Goal: Navigation & Orientation: Find specific page/section

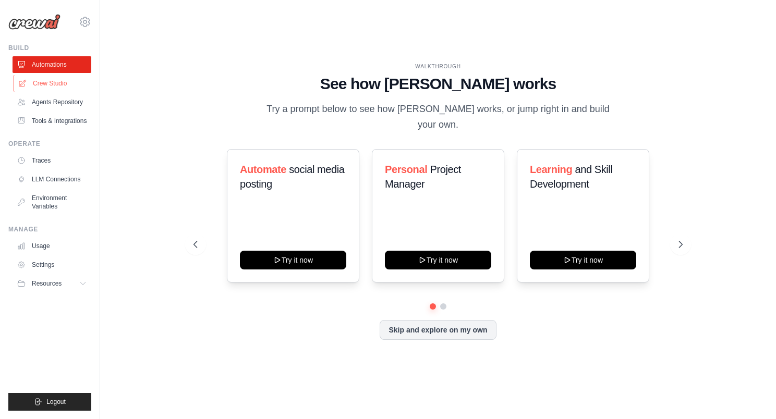
click at [52, 87] on link "Crew Studio" at bounding box center [53, 83] width 79 height 17
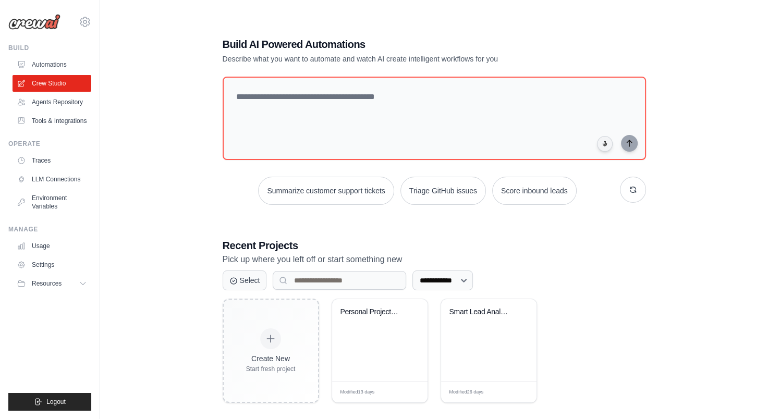
scroll to position [21, 0]
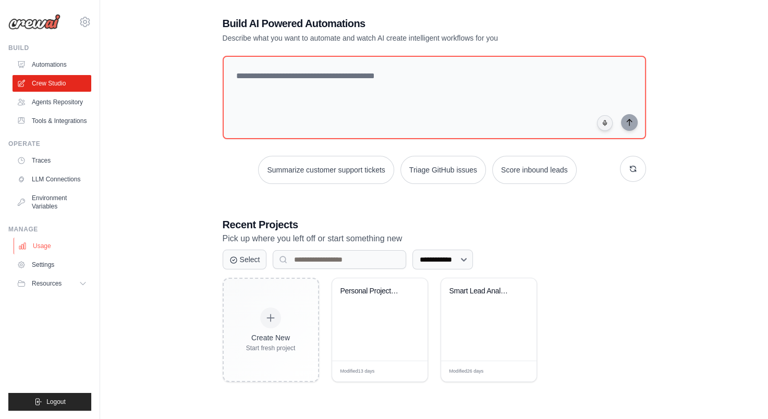
click at [38, 246] on link "Usage" at bounding box center [53, 246] width 79 height 17
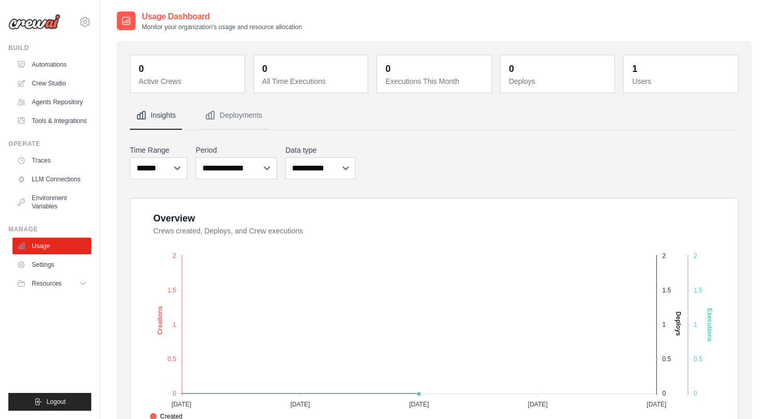
click at [38, 246] on link "Usage" at bounding box center [52, 246] width 79 height 17
click at [56, 197] on link "Environment Variables" at bounding box center [53, 202] width 79 height 25
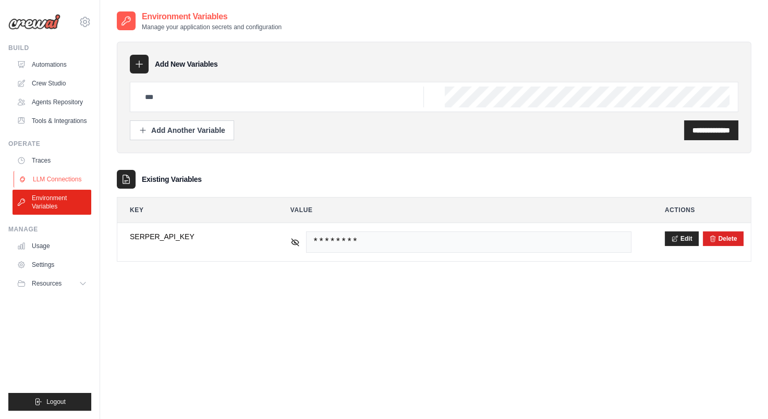
click at [52, 183] on link "LLM Connections" at bounding box center [53, 179] width 79 height 17
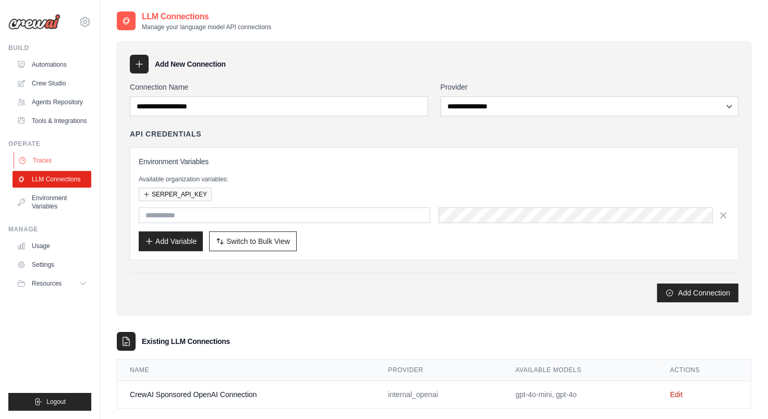
click at [46, 161] on link "Traces" at bounding box center [53, 160] width 79 height 17
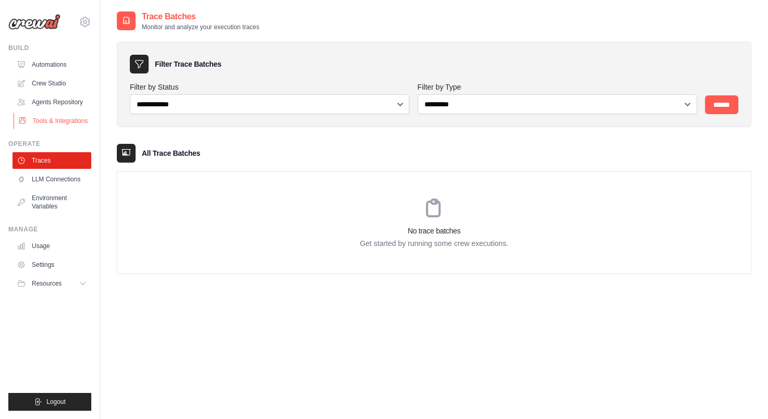
click at [54, 117] on link "Tools & Integrations" at bounding box center [53, 121] width 79 height 17
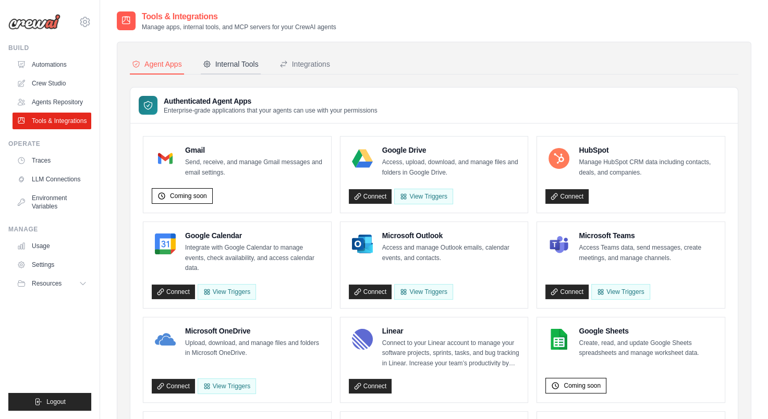
click at [246, 58] on button "Internal Tools" at bounding box center [231, 65] width 60 height 20
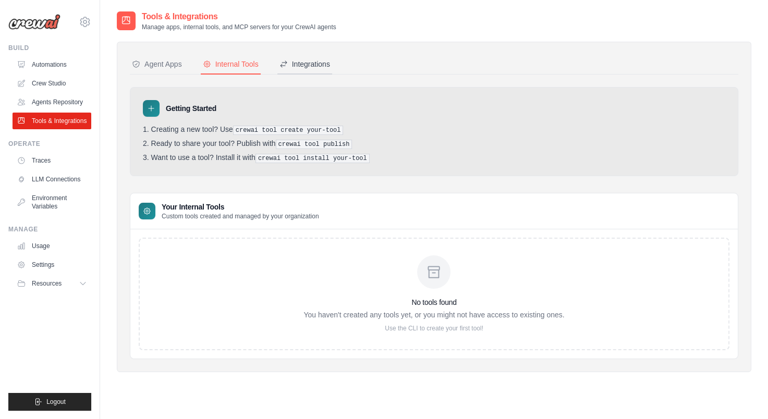
click at [321, 56] on button "Integrations" at bounding box center [304, 65] width 55 height 20
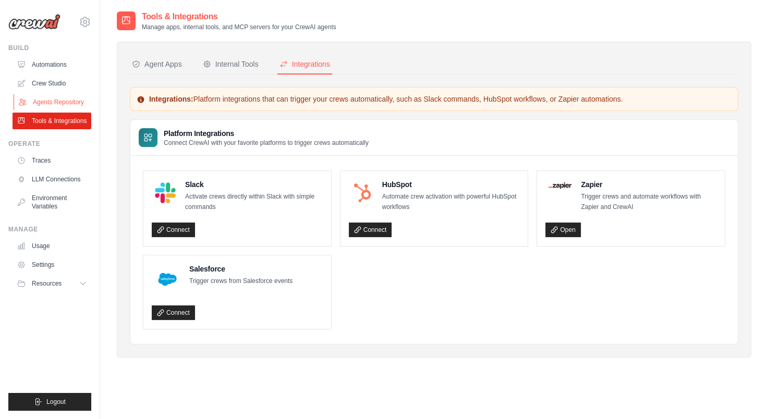
click at [66, 100] on link "Agents Repository" at bounding box center [53, 102] width 79 height 17
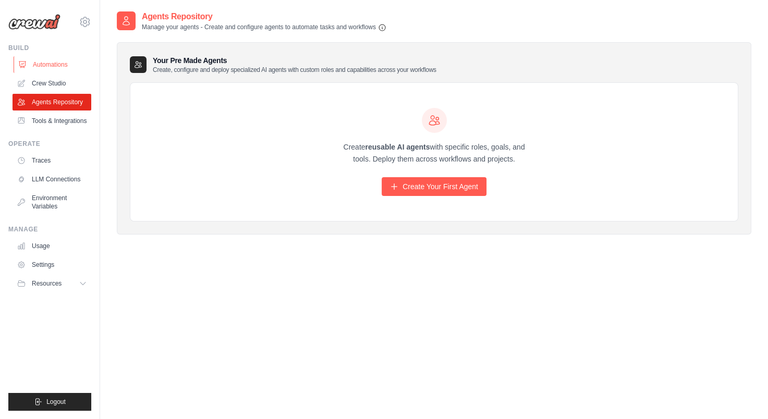
click at [51, 64] on link "Automations" at bounding box center [53, 64] width 79 height 17
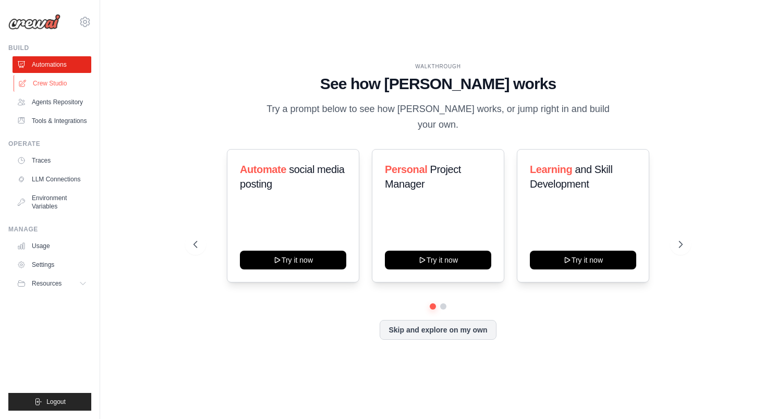
click at [52, 81] on link "Crew Studio" at bounding box center [53, 83] width 79 height 17
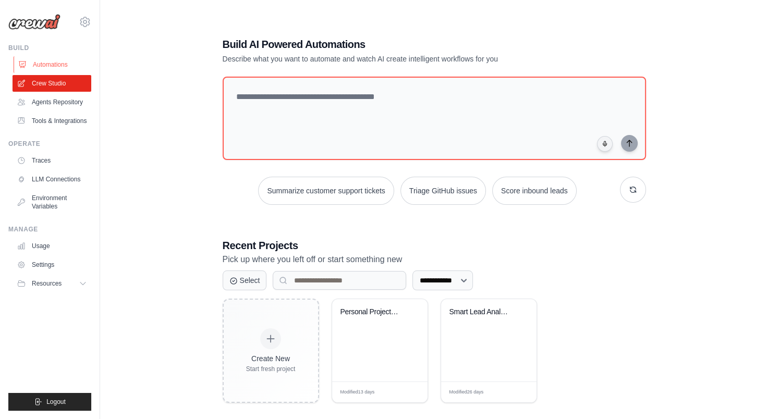
click at [52, 58] on link "Automations" at bounding box center [53, 64] width 79 height 17
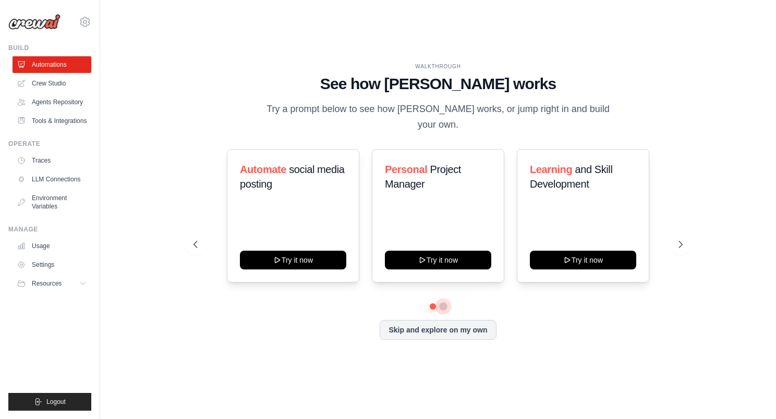
click at [442, 302] on button at bounding box center [443, 306] width 8 height 8
click at [434, 303] on button at bounding box center [432, 306] width 7 height 7
click at [49, 85] on link "Crew Studio" at bounding box center [53, 83] width 79 height 17
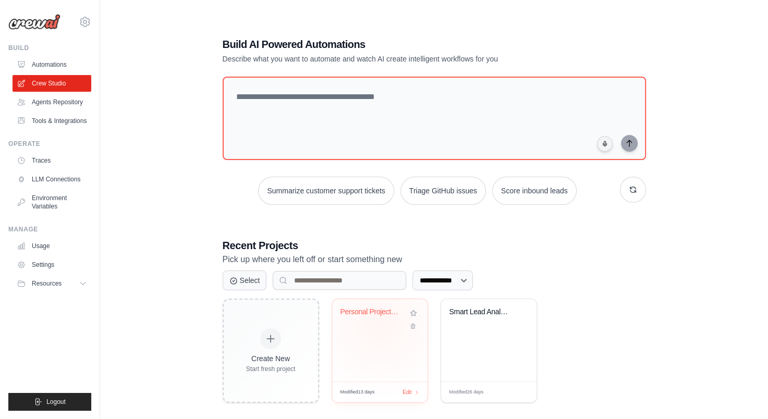
click at [380, 324] on div "Personal Project Manager" at bounding box center [380, 320] width 79 height 24
click at [67, 104] on link "Agents Repository" at bounding box center [53, 102] width 79 height 17
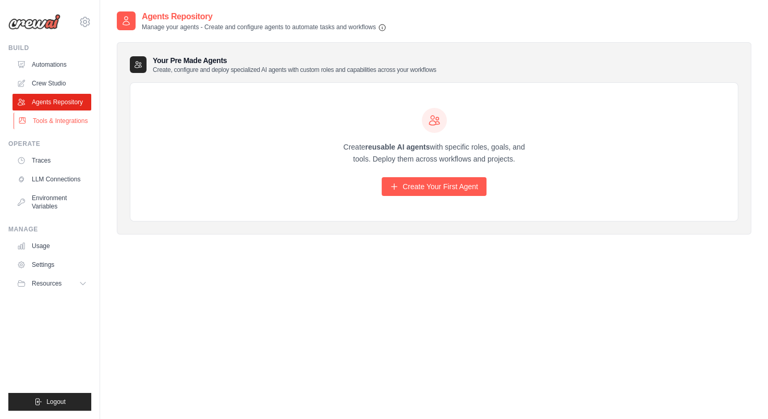
click at [74, 123] on link "Tools & Integrations" at bounding box center [53, 121] width 79 height 17
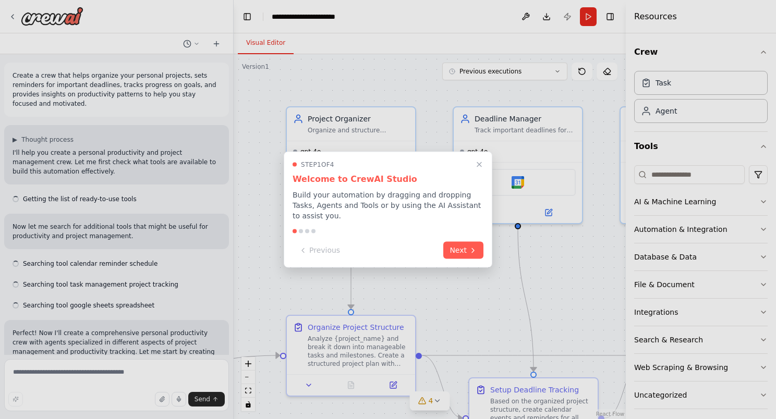
scroll to position [639, 0]
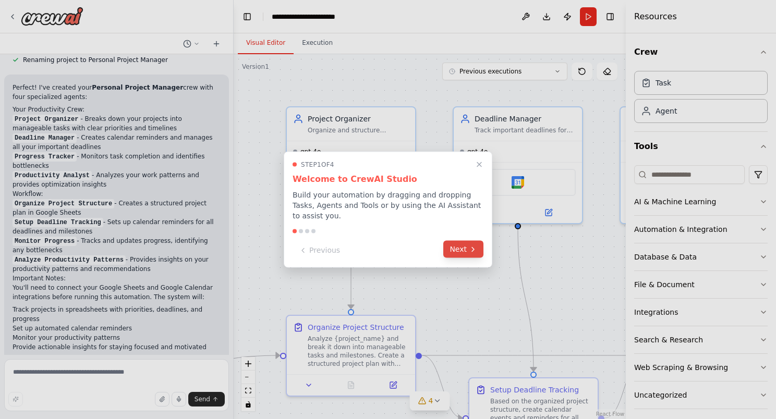
click at [457, 242] on button "Next" at bounding box center [463, 249] width 40 height 17
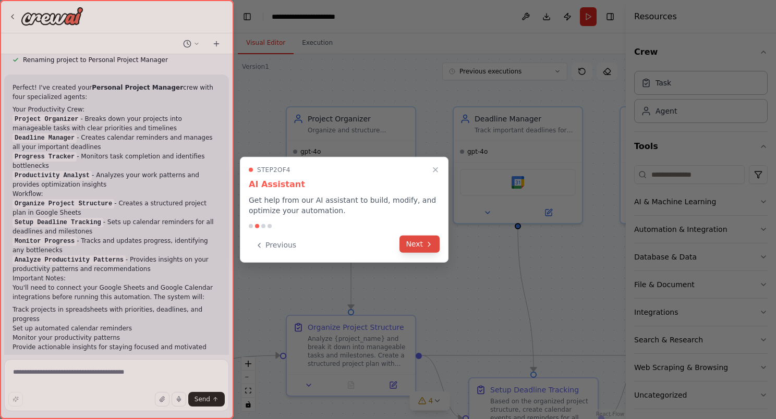
click at [424, 246] on button "Next" at bounding box center [419, 244] width 40 height 17
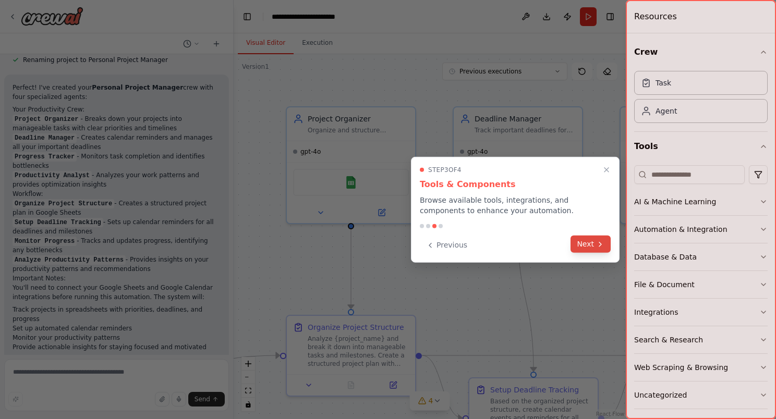
click at [598, 242] on icon at bounding box center [600, 244] width 8 height 8
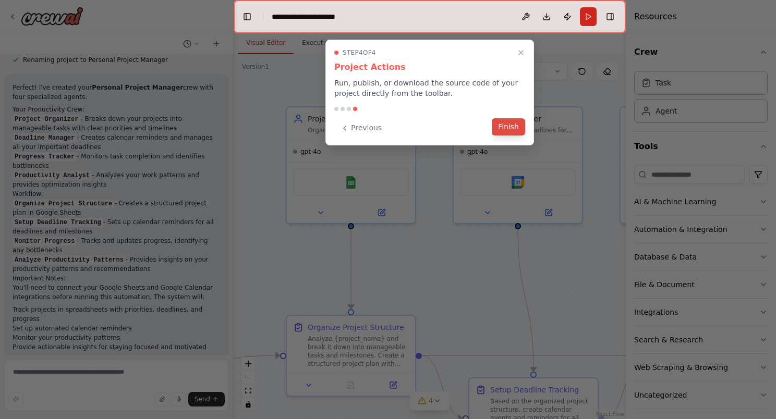
click at [506, 131] on button "Finish" at bounding box center [508, 126] width 33 height 17
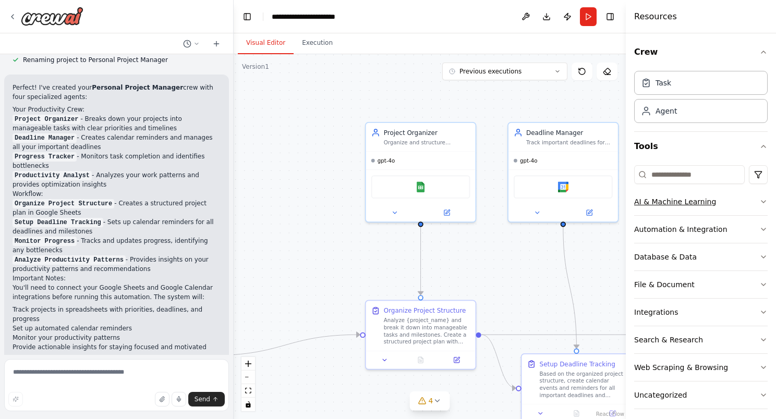
click at [736, 206] on button "AI & Machine Learning" at bounding box center [700, 201] width 133 height 27
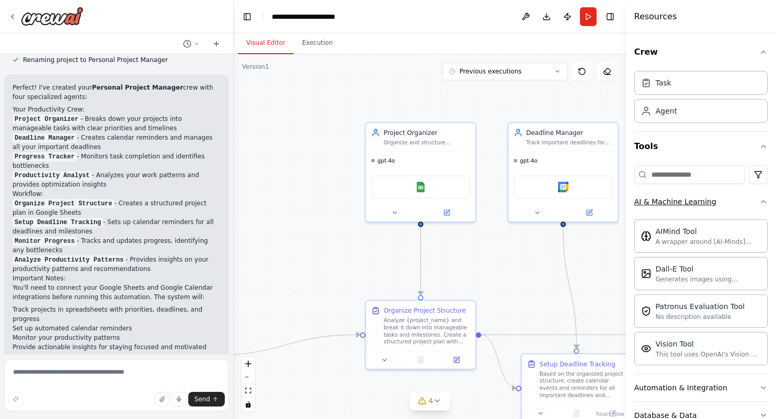
click at [754, 205] on button "AI & Machine Learning" at bounding box center [700, 201] width 133 height 27
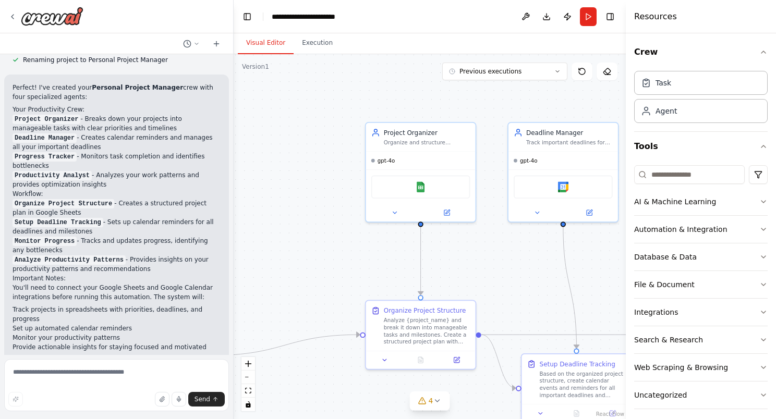
click at [8, 21] on div at bounding box center [116, 16] width 233 height 33
click at [16, 17] on icon at bounding box center [12, 17] width 8 height 8
